Goal: Navigation & Orientation: Find specific page/section

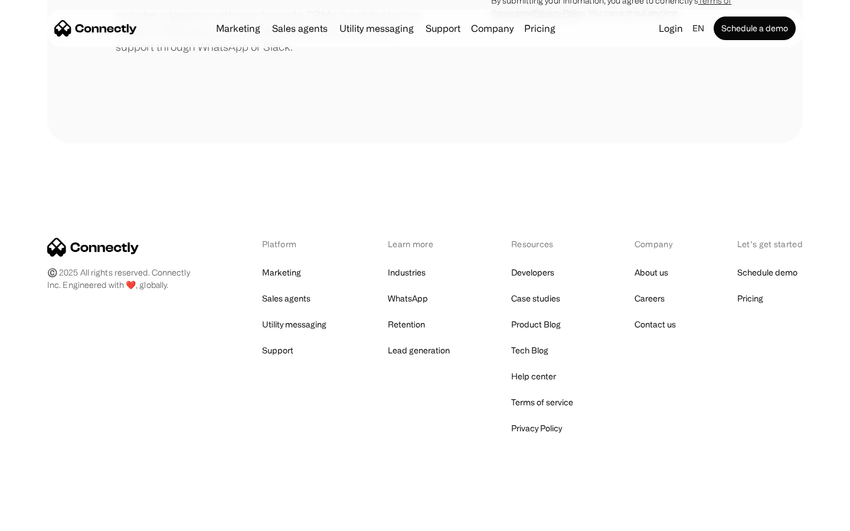
scroll to position [548, 0]
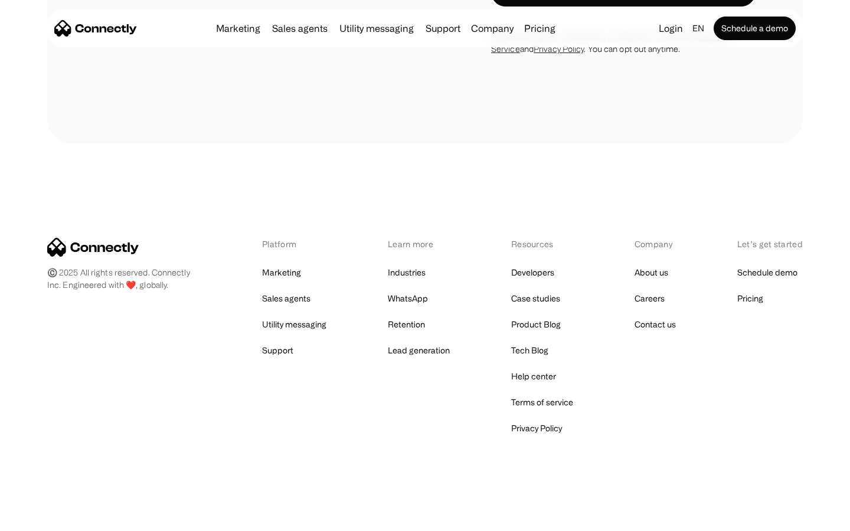
scroll to position [1730, 0]
